Goal: Navigation & Orientation: Find specific page/section

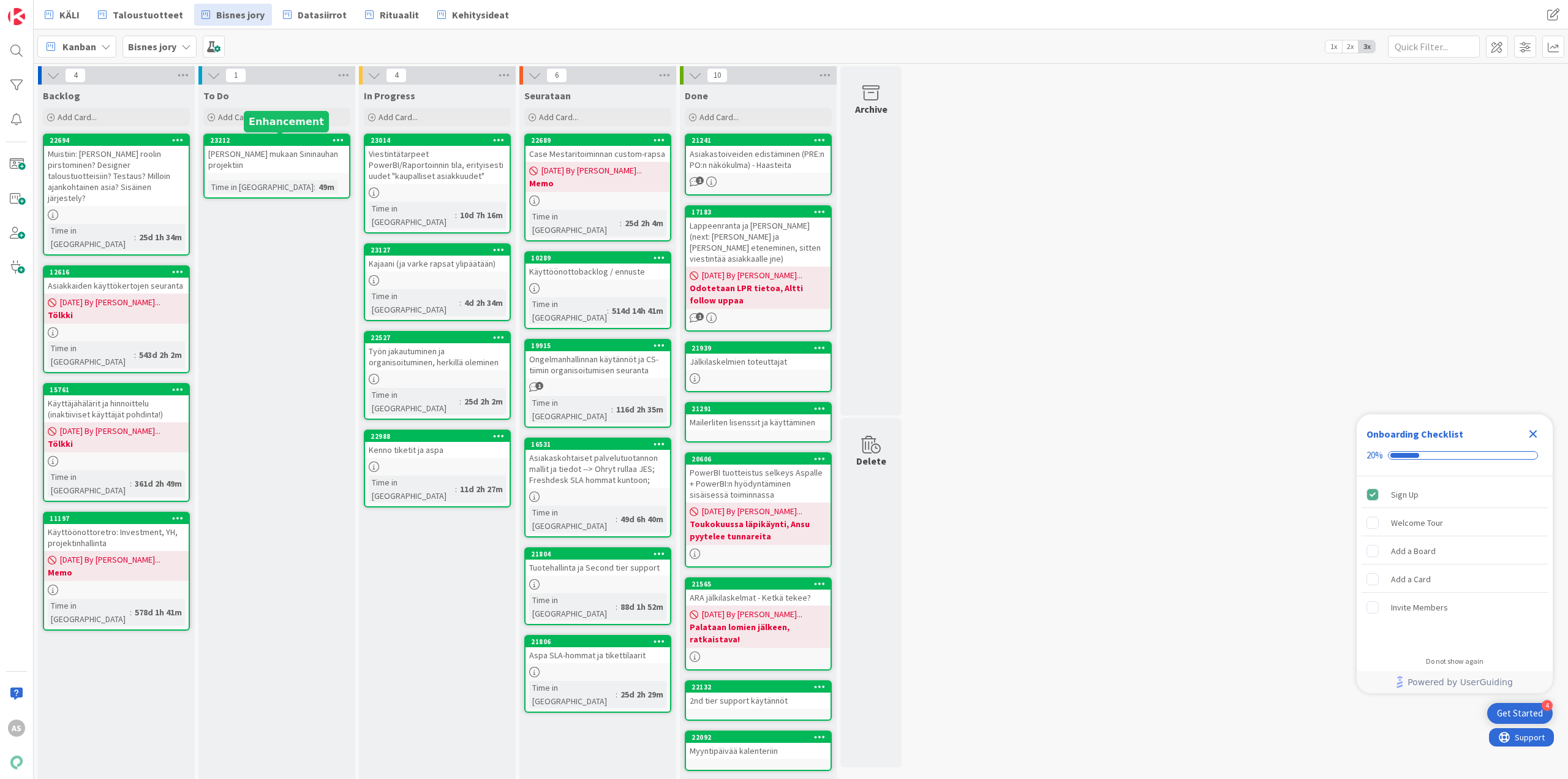
click at [252, 143] on div "23212" at bounding box center [279, 140] width 139 height 9
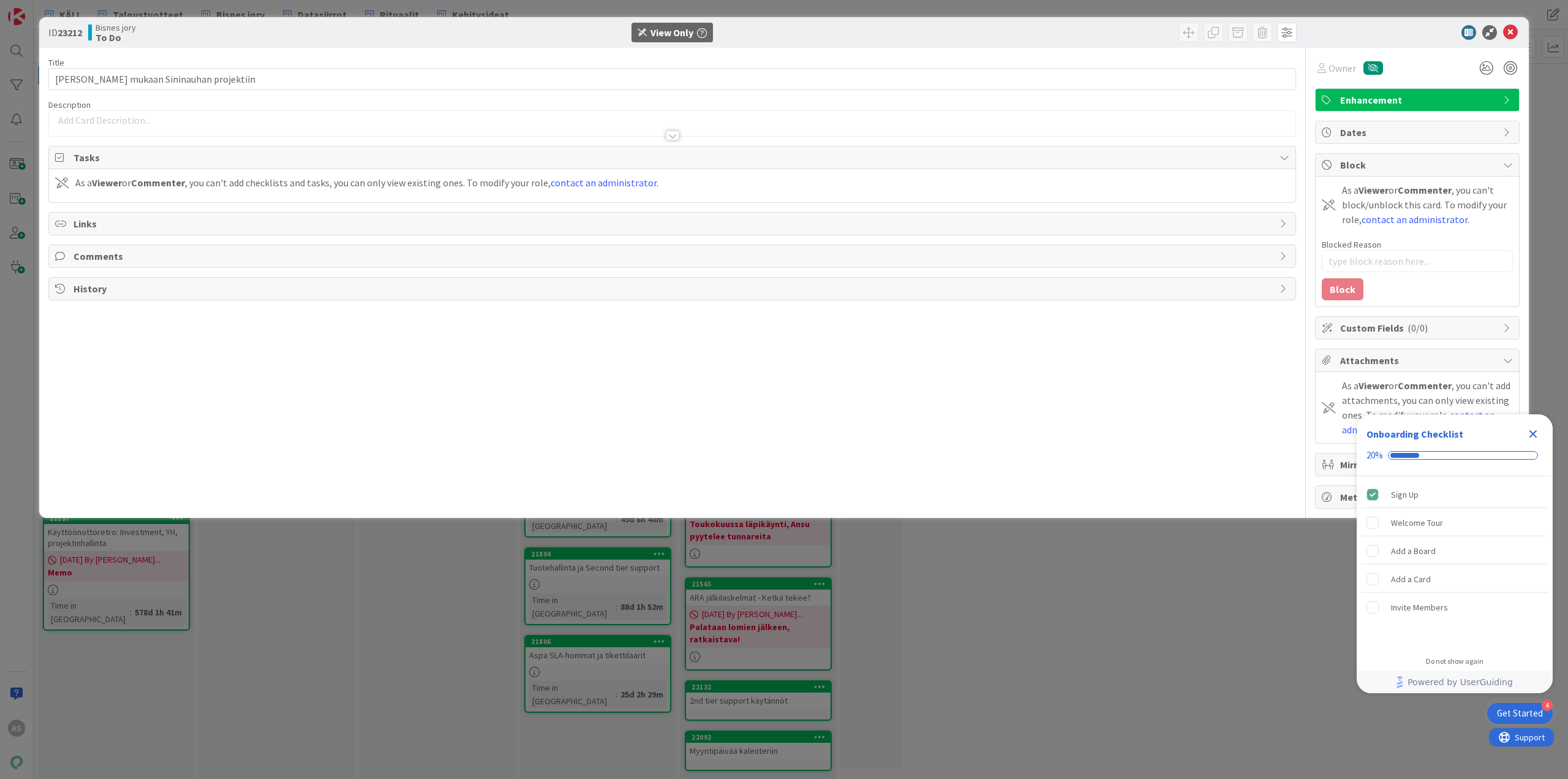
type textarea "x"
click at [375, 619] on div "ID 23212 Bisnes jory To Do View Only Title 32 / 128 [PERSON_NAME] mukaan Sinina…" at bounding box center [784, 389] width 1568 height 779
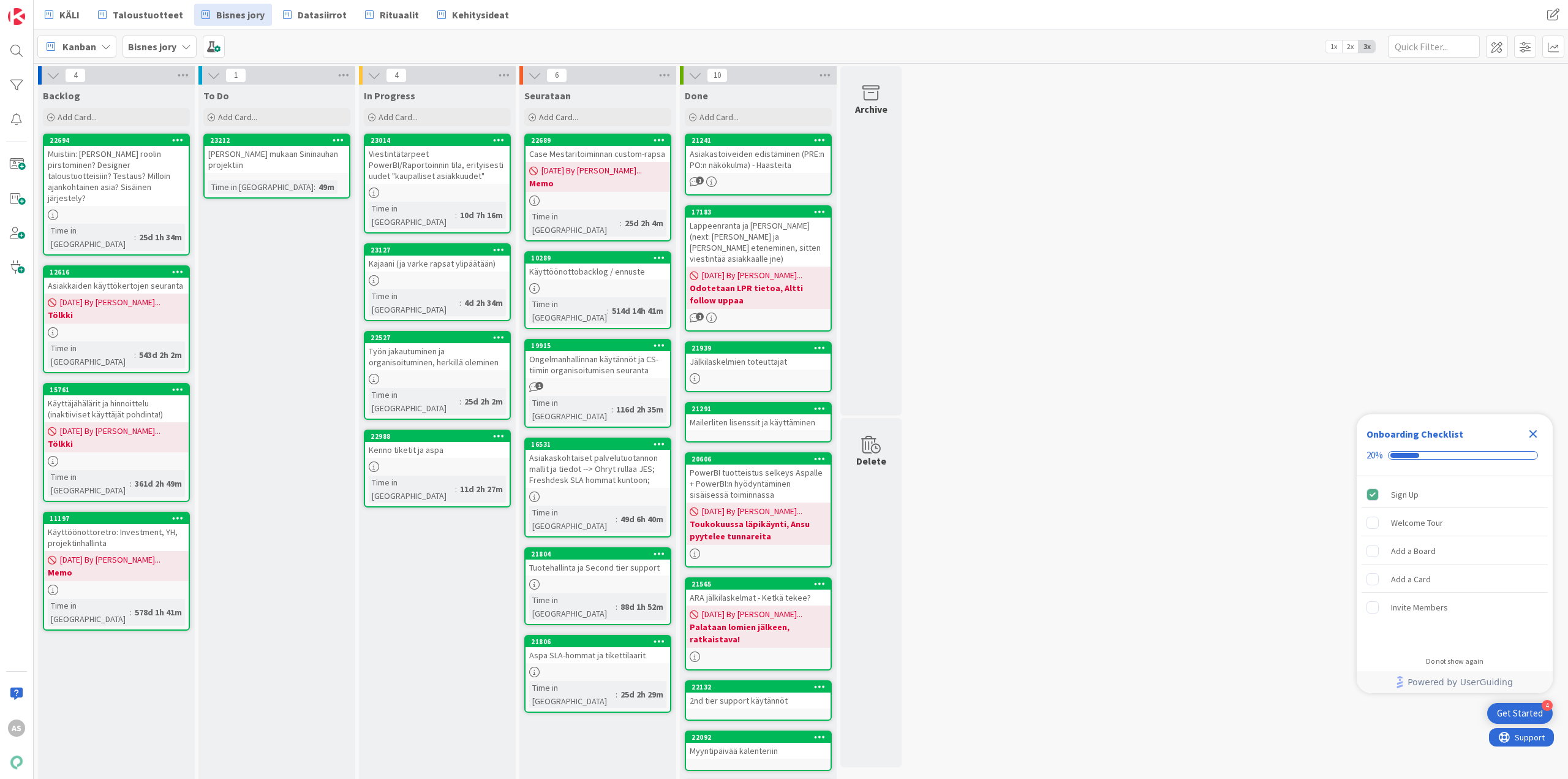
click at [543, 696] on div "Seurataan Add Card... 22689 Case Mestaritoiminnan custom-rapsa [DATE] By [PERSO…" at bounding box center [598, 509] width 157 height 848
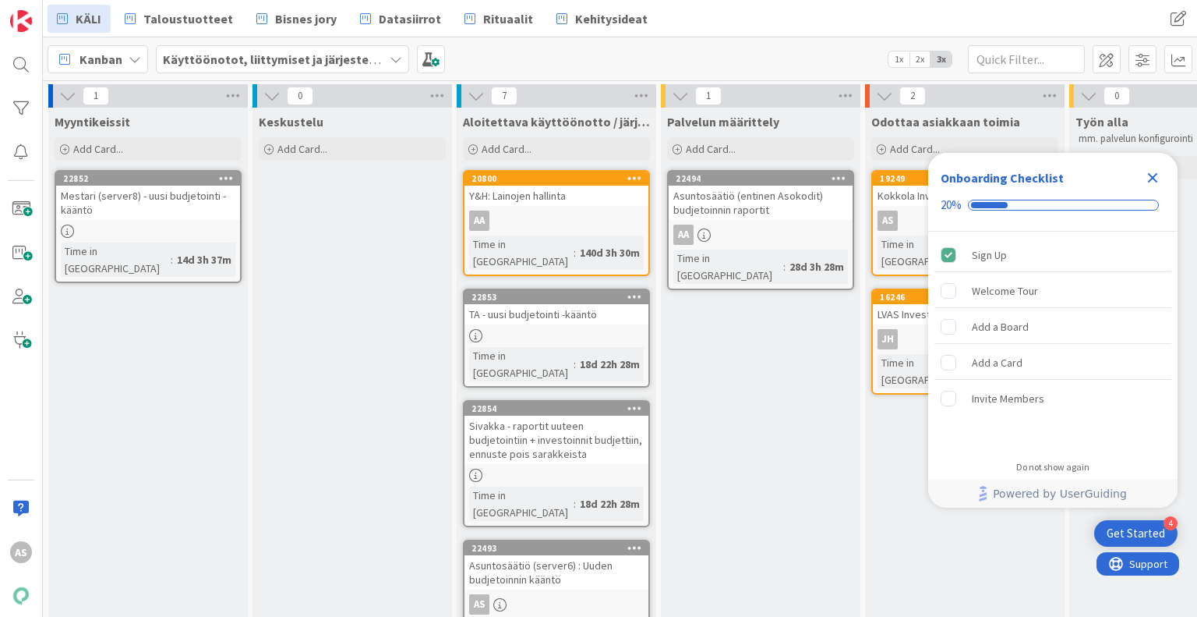
click at [1144, 180] on icon "Close Checklist" at bounding box center [1152, 177] width 19 height 19
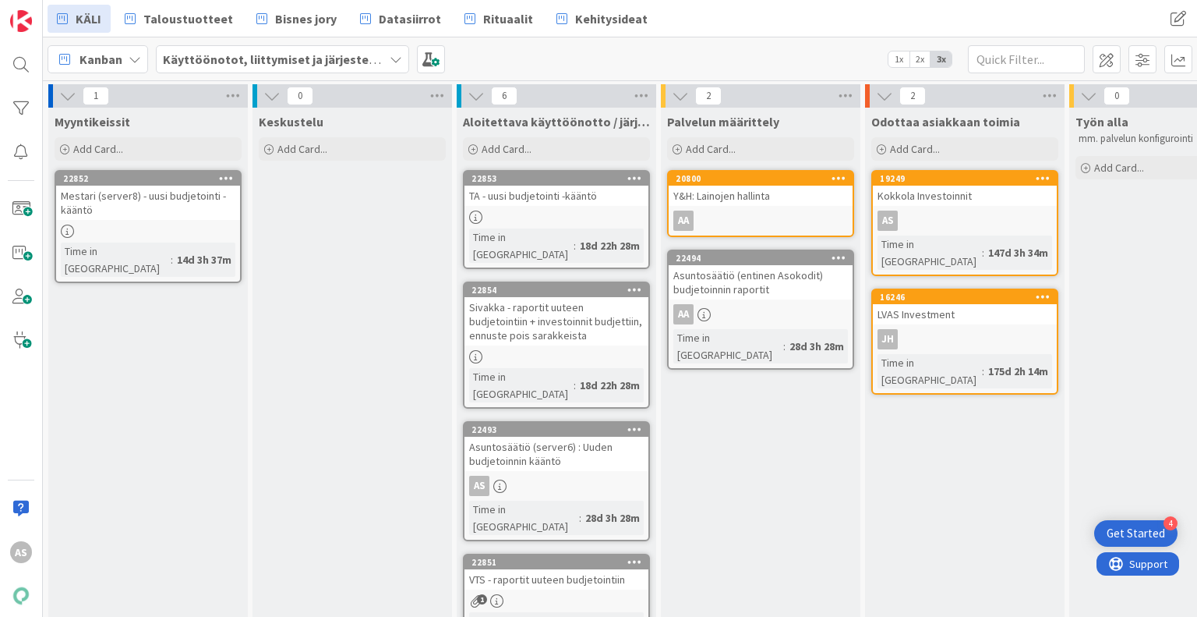
click at [790, 489] on div "Palvelun määrittely Add Card... 20800 Y&H: Lainojen hallinta AA 22494 Asuntosää…" at bounding box center [761, 491] width 200 height 767
click at [549, 184] on div "22853" at bounding box center [557, 178] width 184 height 14
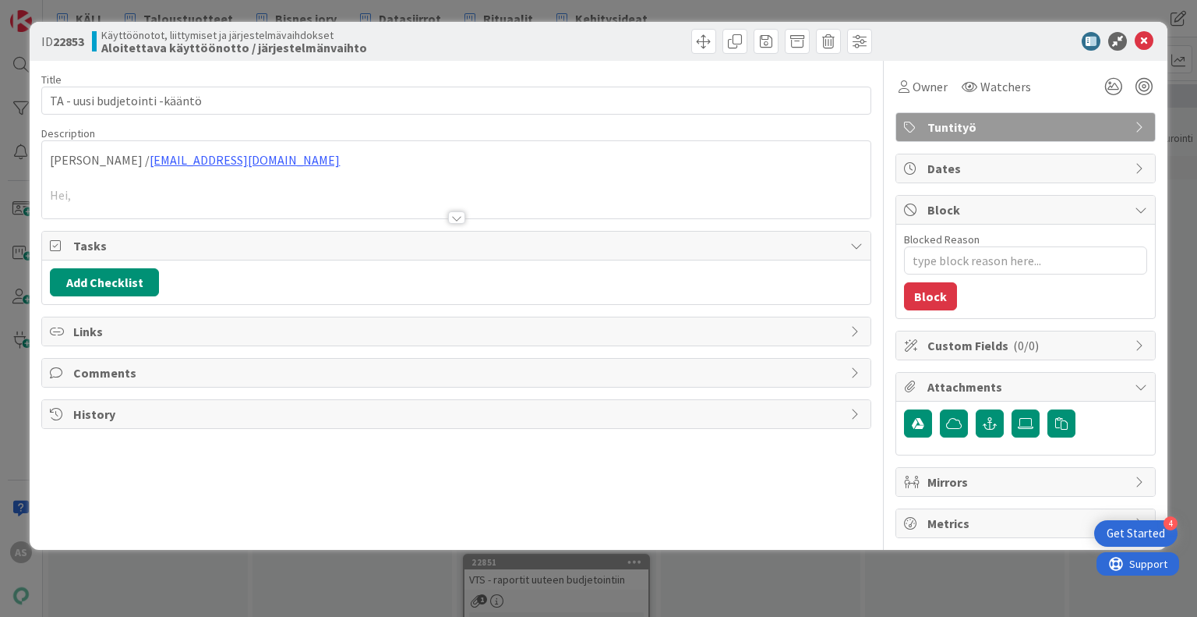
click at [450, 216] on div at bounding box center [456, 217] width 17 height 12
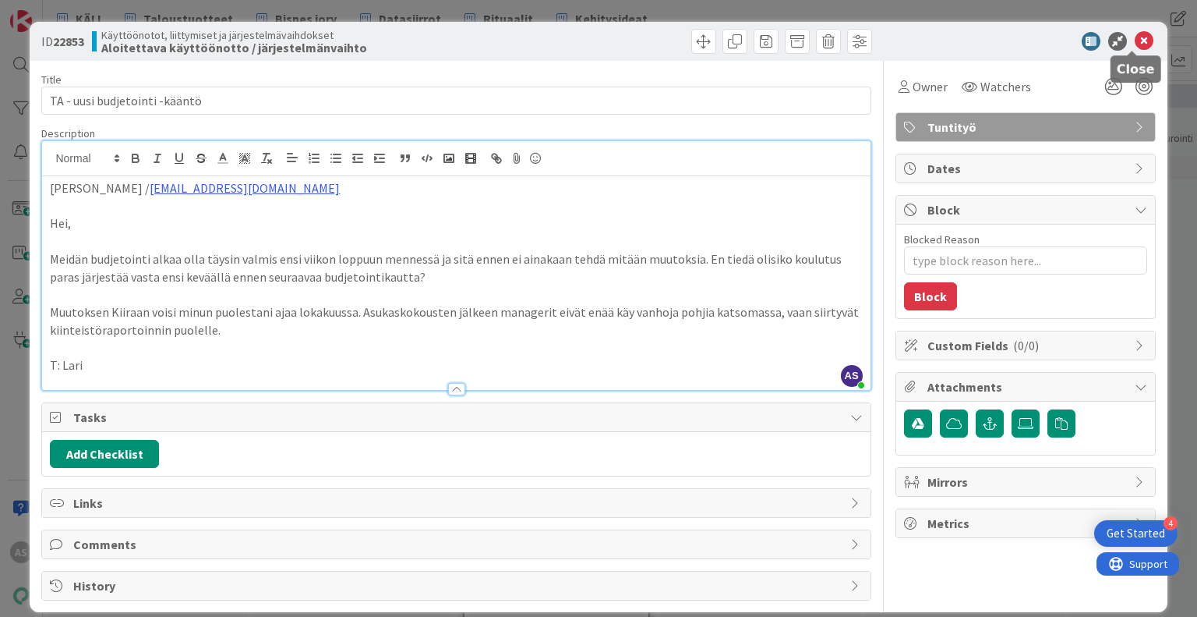
click at [1135, 39] on icon at bounding box center [1144, 41] width 19 height 19
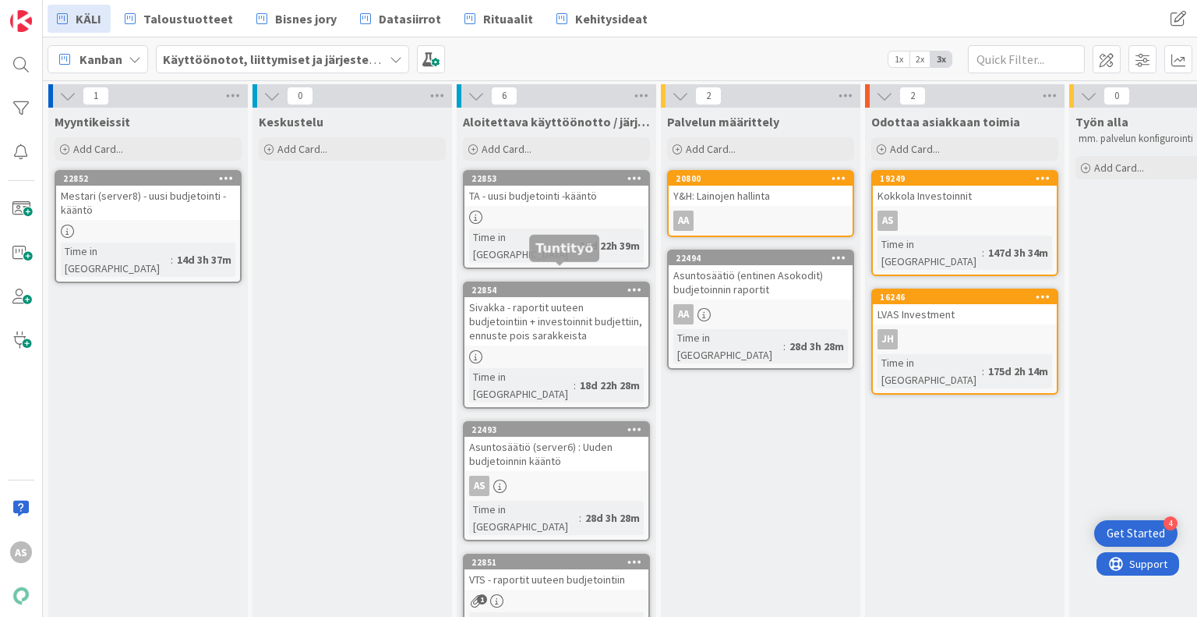
click at [525, 284] on div "22854" at bounding box center [560, 289] width 177 height 11
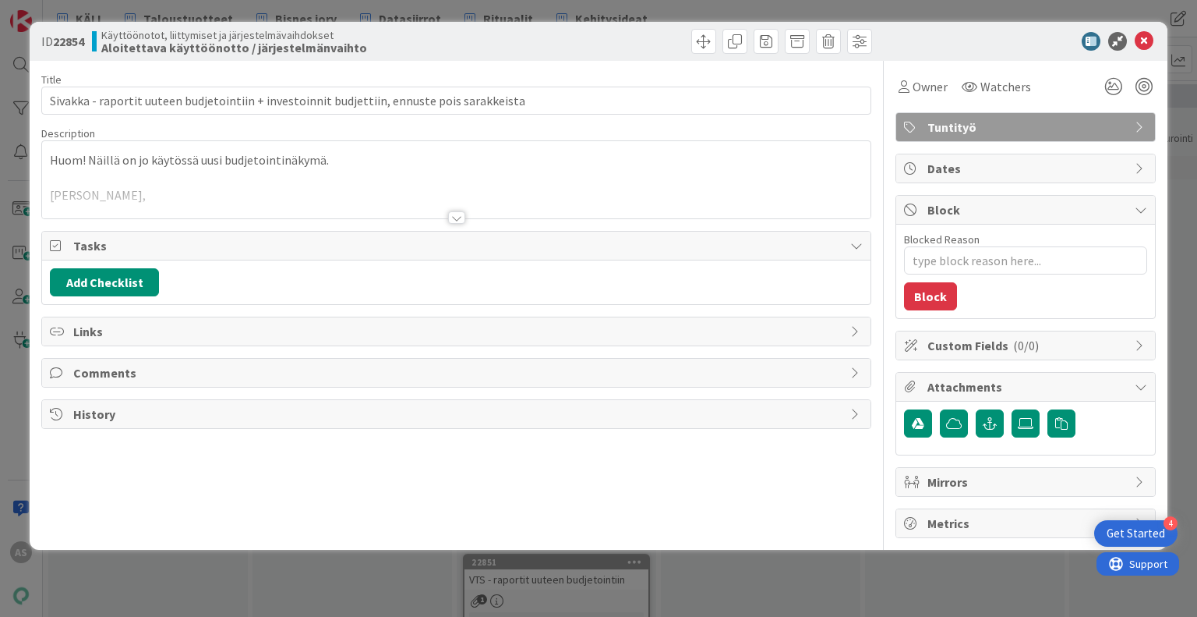
type textarea "x"
click at [452, 212] on div at bounding box center [456, 217] width 17 height 12
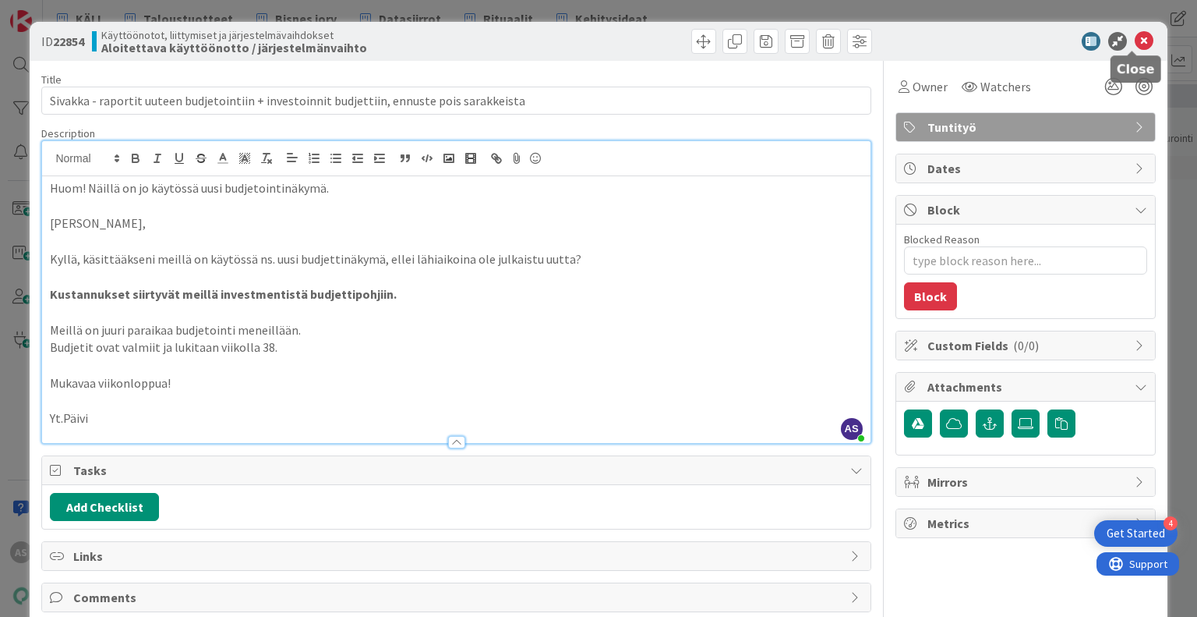
click at [1135, 42] on icon at bounding box center [1144, 41] width 19 height 19
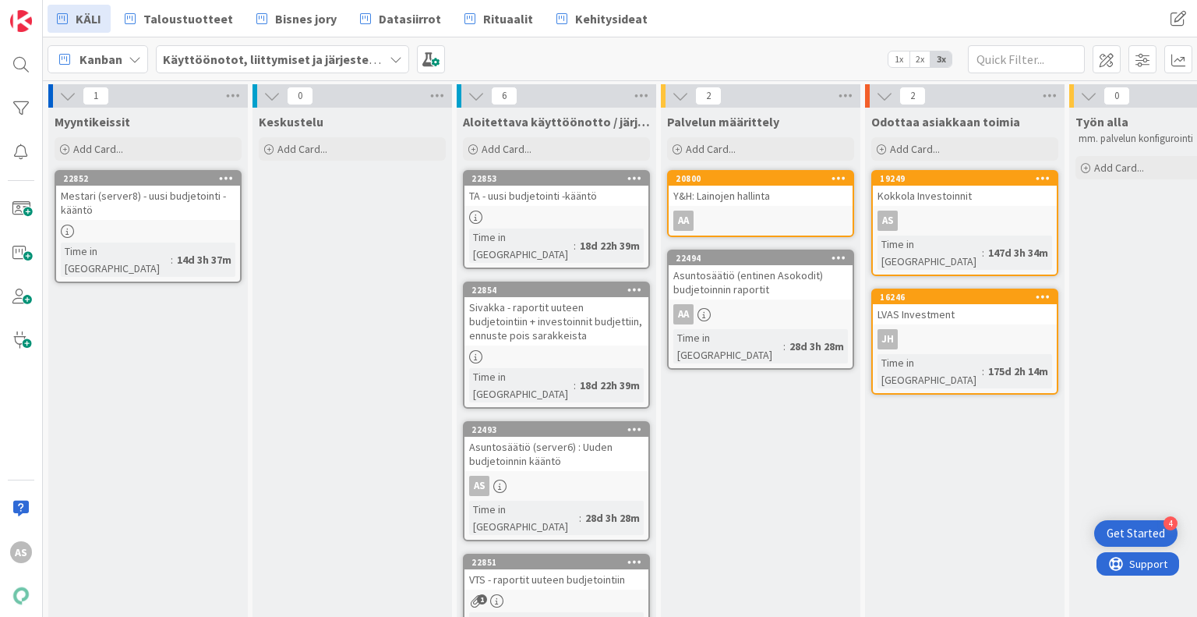
click at [804, 534] on div "Palvelun määrittely Add Card... 20800 Y&H: Lainojen hallinta AA 22494 Asuntosää…" at bounding box center [761, 491] width 200 height 767
click at [835, 424] on div "Palvelun määrittely Add Card... 20800 Y&H: Lainojen hallinta AA 22494 Asuntosää…" at bounding box center [761, 491] width 200 height 767
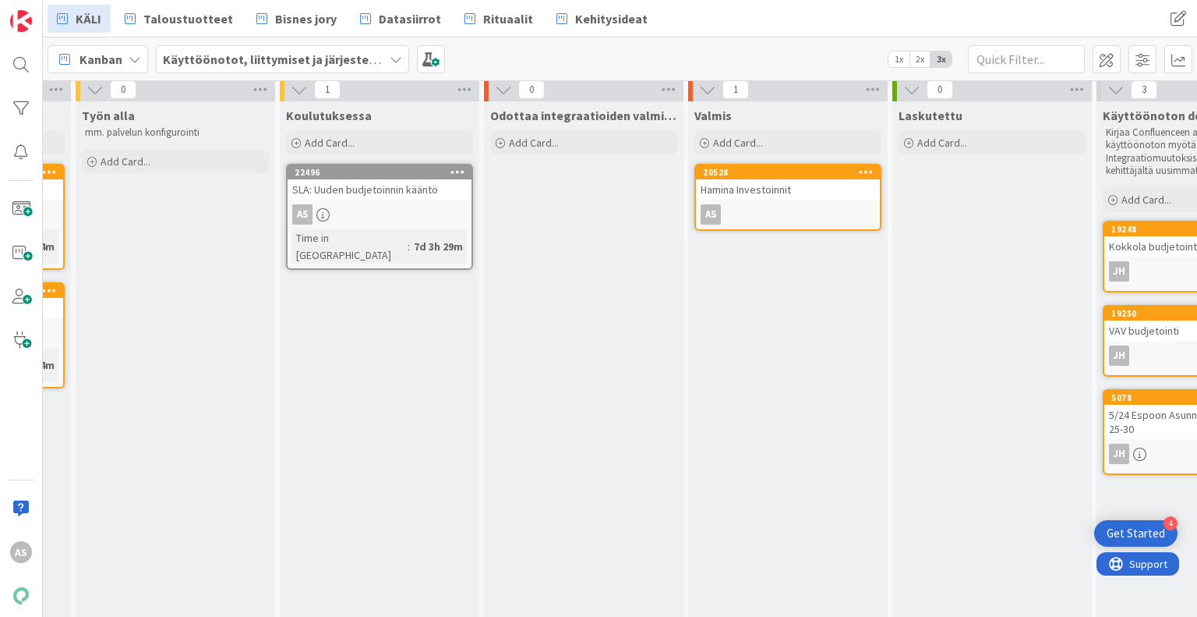
scroll to position [6, 995]
click at [677, 352] on div "Odottaa integraatioiden valmistumista Add Card..." at bounding box center [583, 484] width 200 height 767
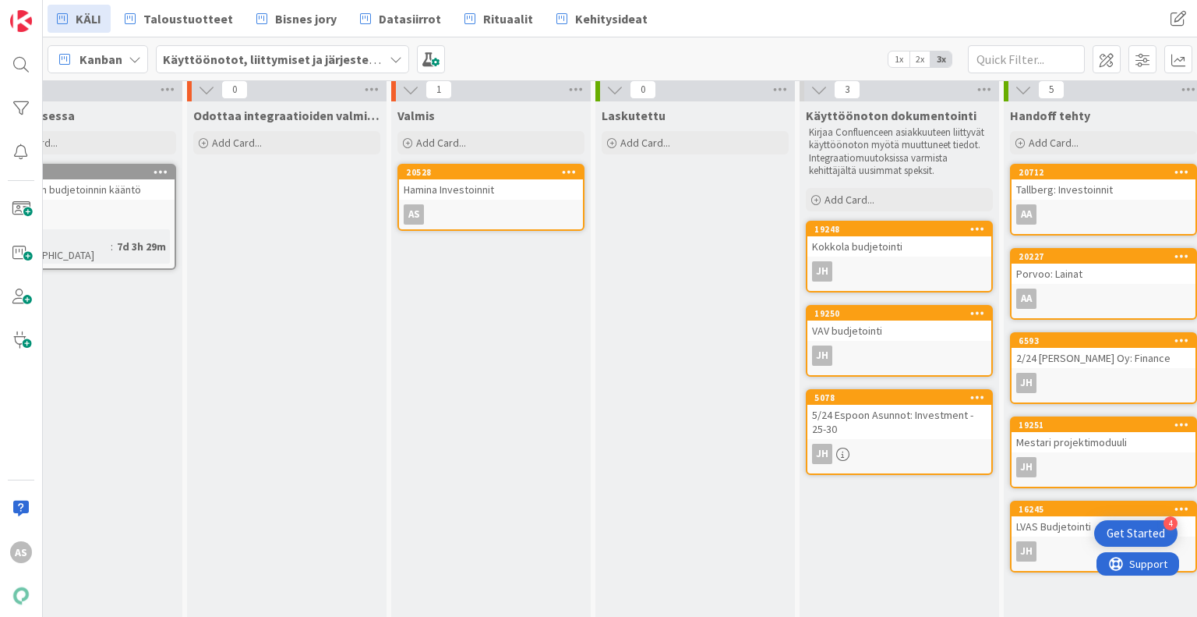
scroll to position [6, 1397]
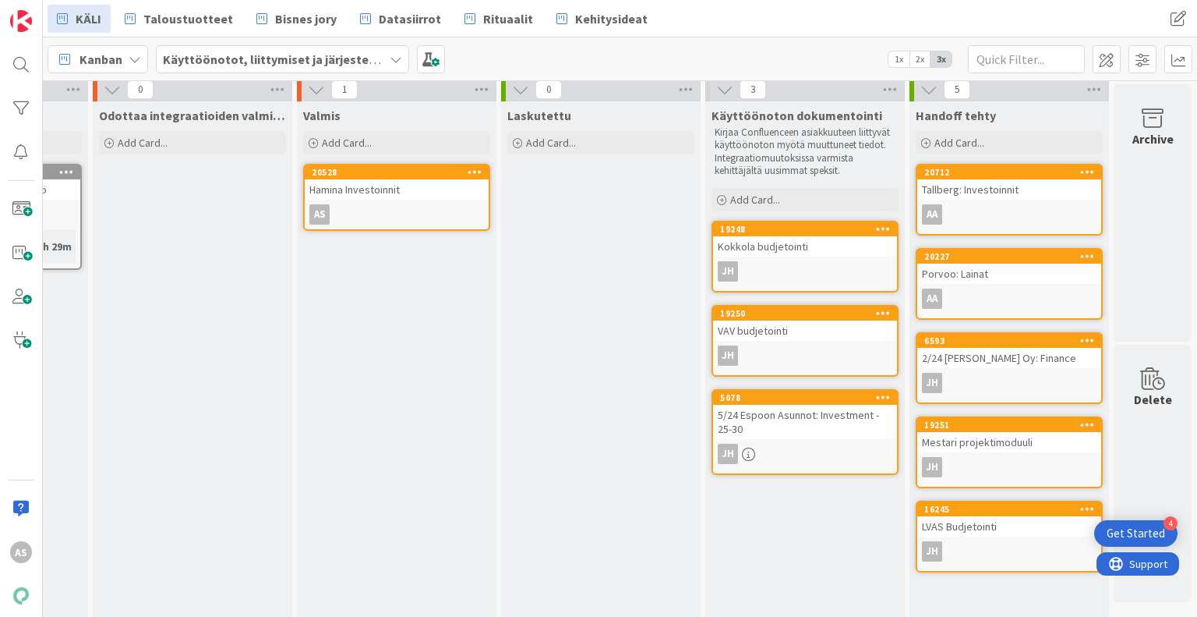
click at [621, 337] on div "Laskutettu Add Card..." at bounding box center [601, 484] width 200 height 767
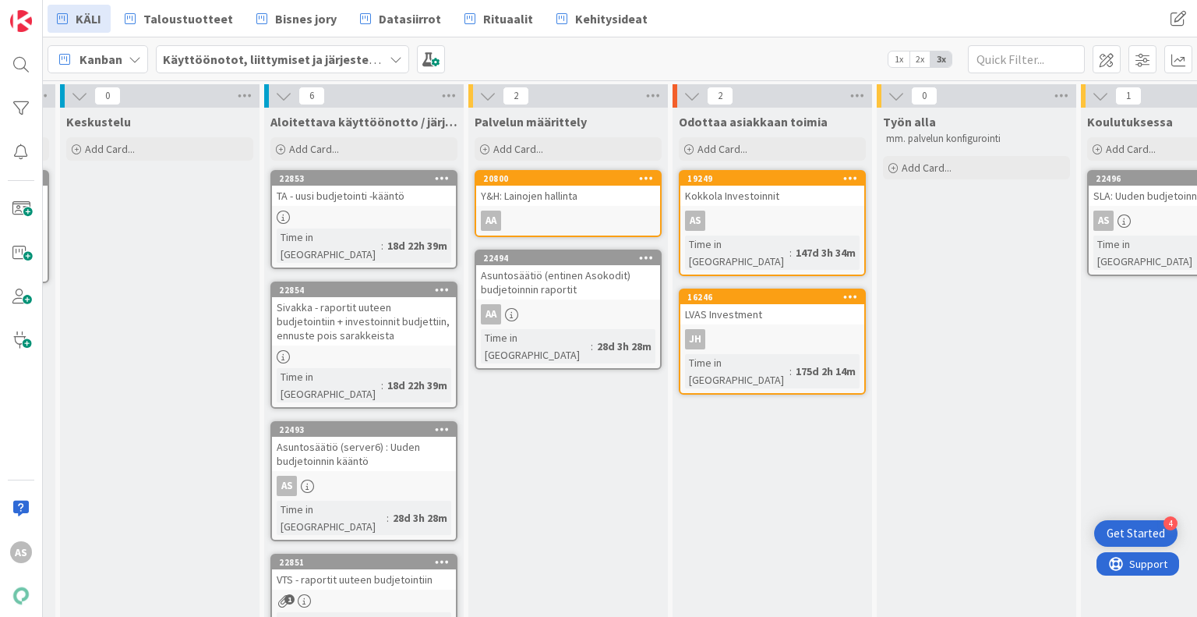
scroll to position [0, 202]
